Goal: Information Seeking & Learning: Learn about a topic

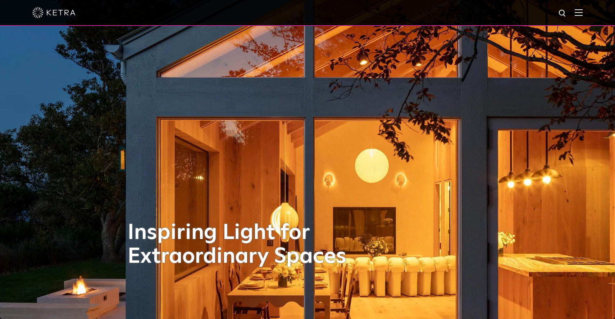
click at [579, 12] on img at bounding box center [579, 12] width 8 height 7
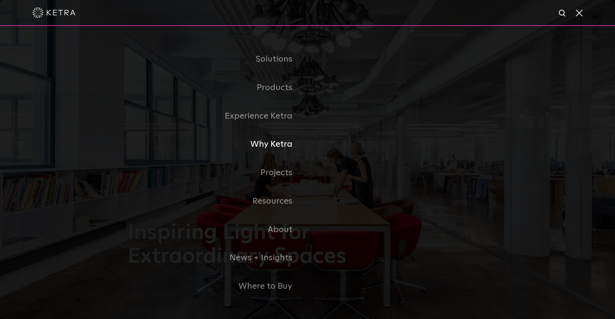
click at [273, 145] on link "Why Ketra" at bounding box center [218, 144] width 180 height 28
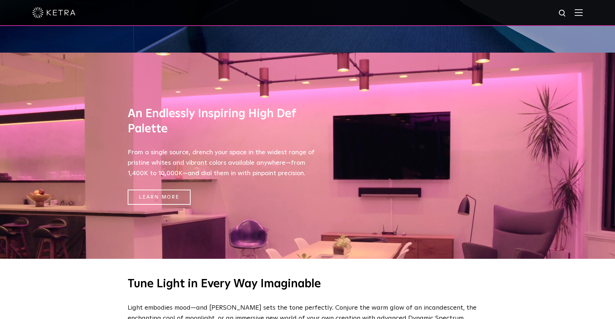
scroll to position [268, 0]
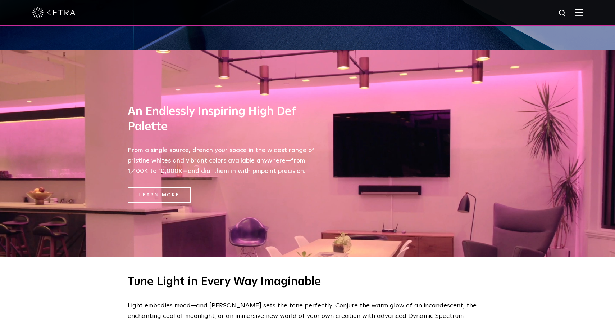
click at [574, 7] on div at bounding box center [307, 12] width 551 height 25
click at [576, 15] on img at bounding box center [579, 12] width 8 height 7
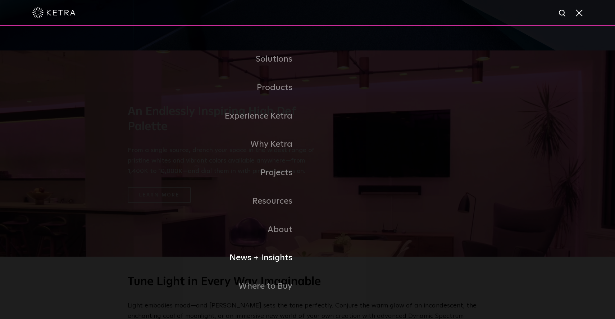
click at [274, 261] on link "News + Insights" at bounding box center [218, 257] width 180 height 28
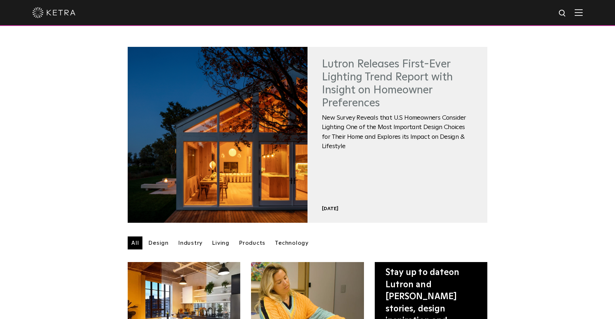
click at [364, 102] on link "Lutron Releases First-Ever Lighting Trend Report with Insight on Homeowner Pref…" at bounding box center [387, 84] width 131 height 50
